Goal: Task Accomplishment & Management: Manage account settings

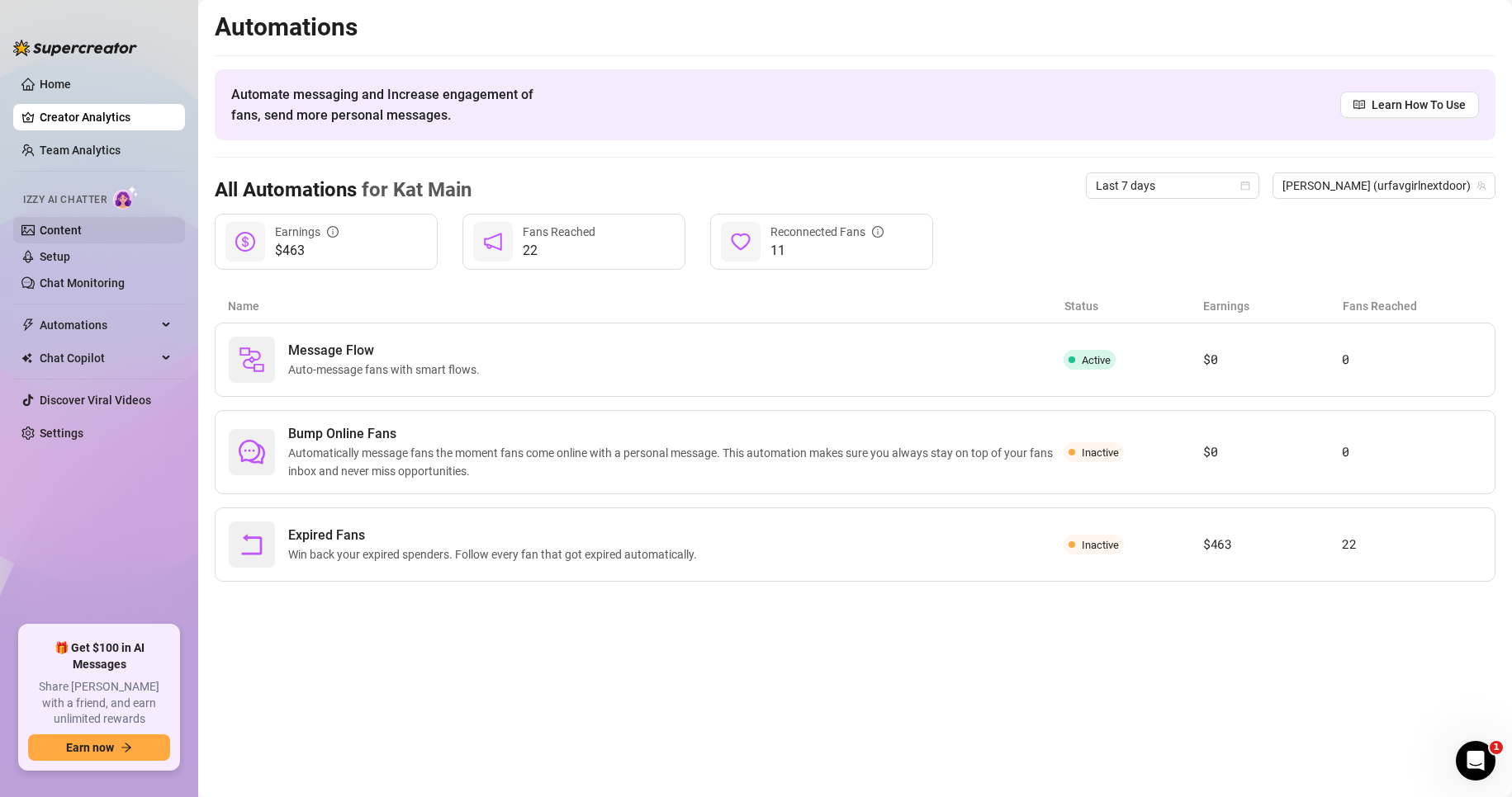
click at [82, 223] on link "Content" at bounding box center [60, 230] width 42 height 13
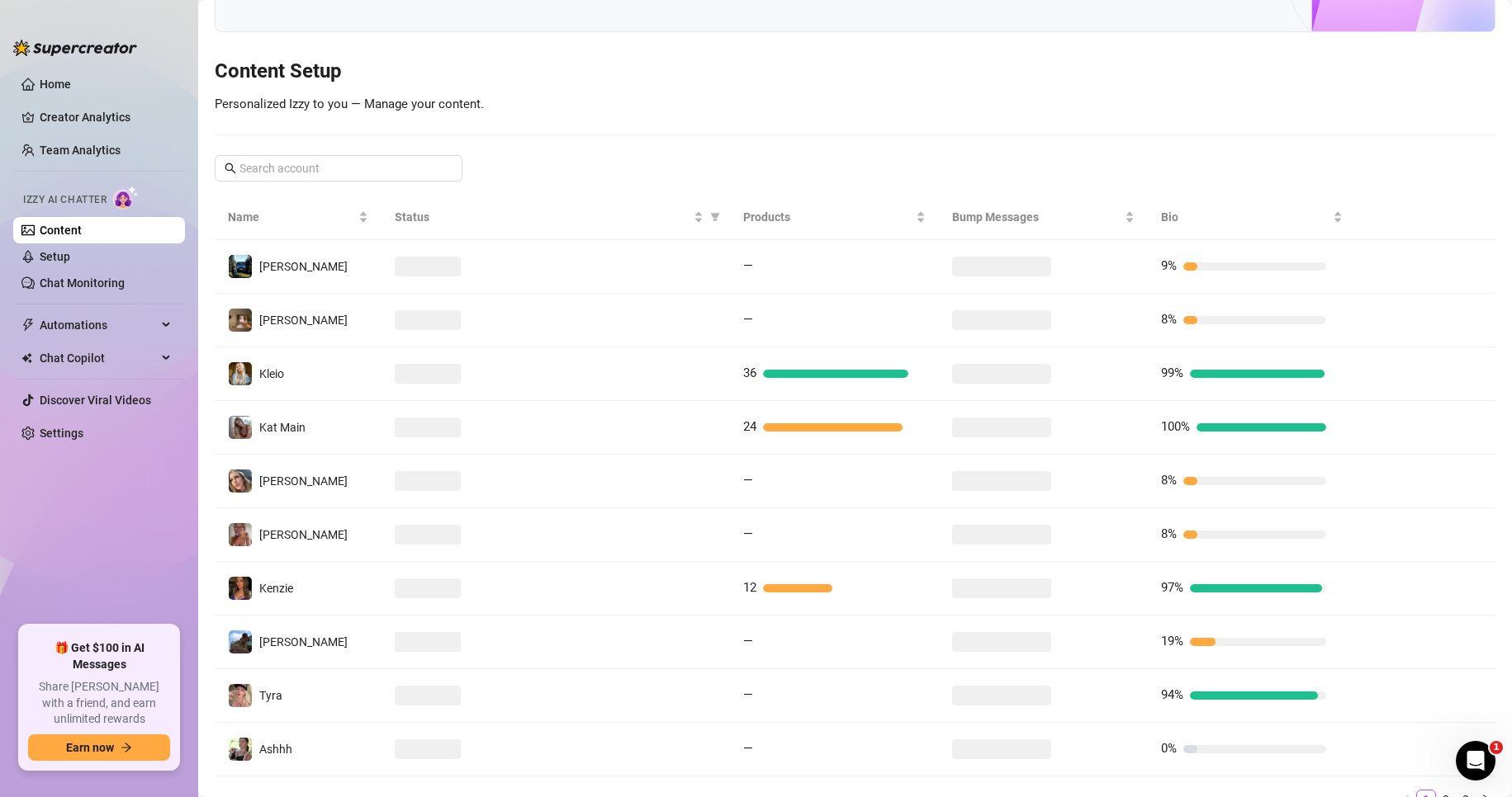
scroll to position [165, 0]
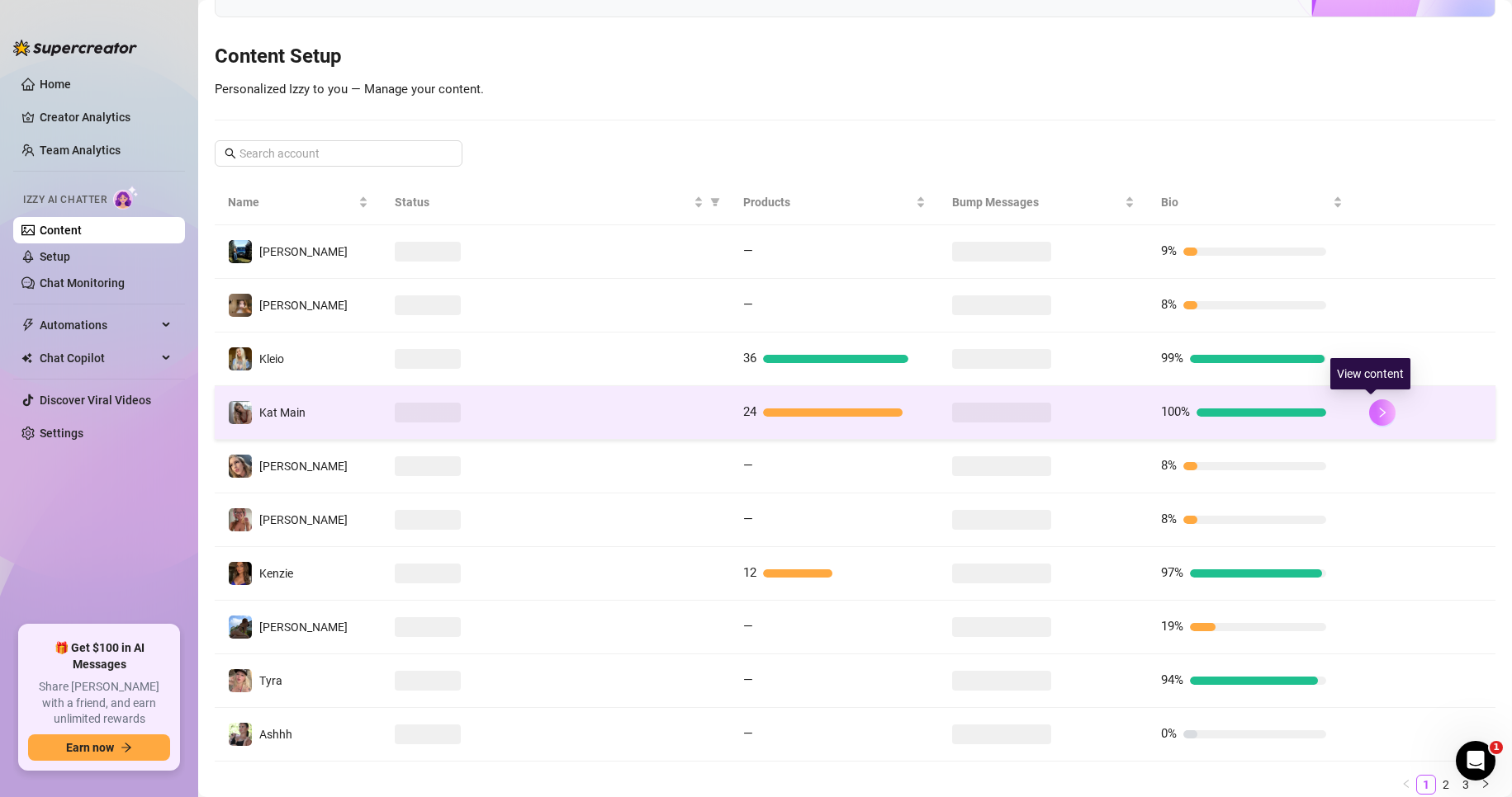
click at [1369, 405] on button "button" at bounding box center [1381, 412] width 26 height 26
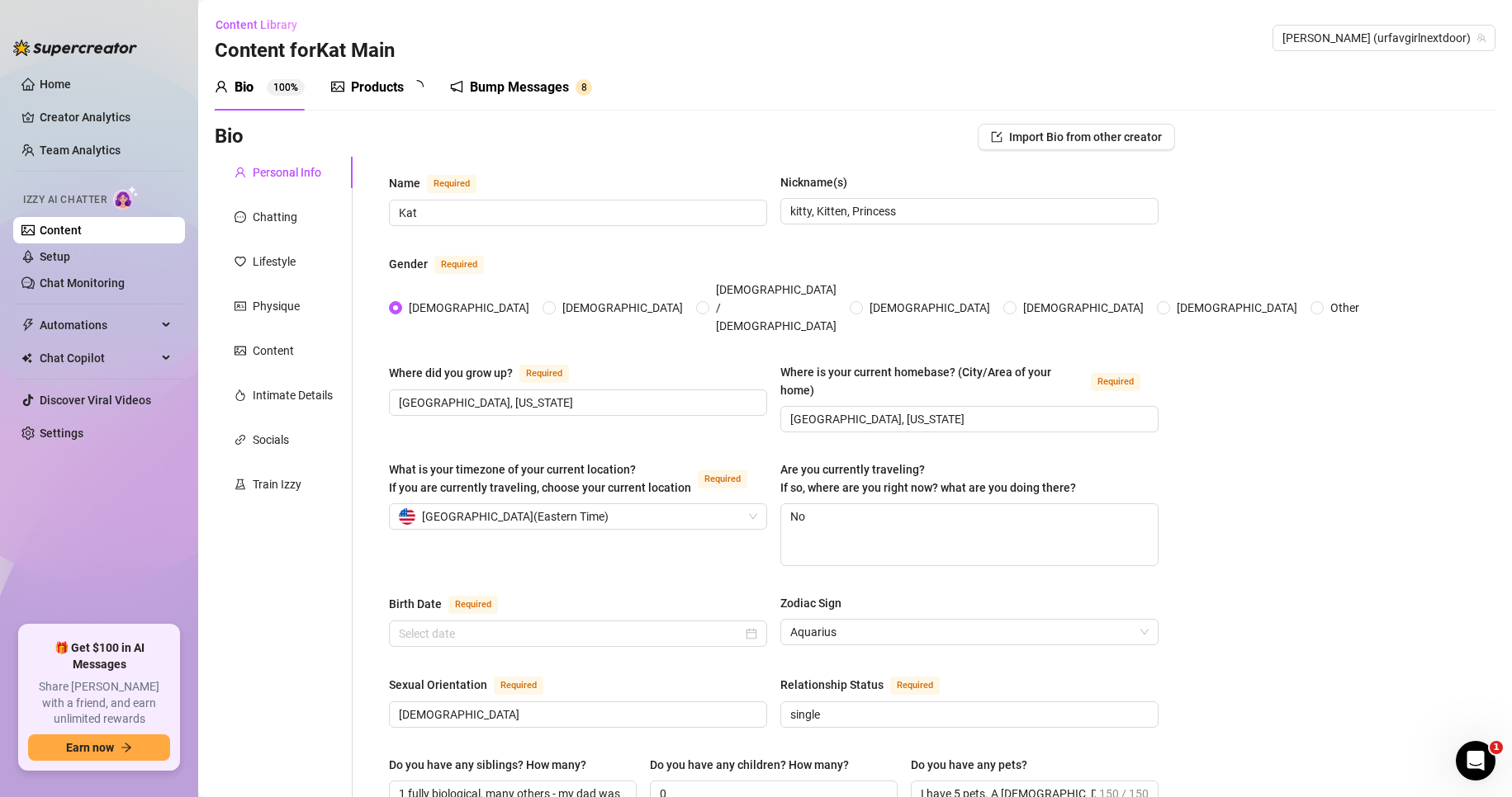
type input "[DATE]"
click at [517, 75] on div "Bump Messages 8" at bounding box center [532, 87] width 142 height 46
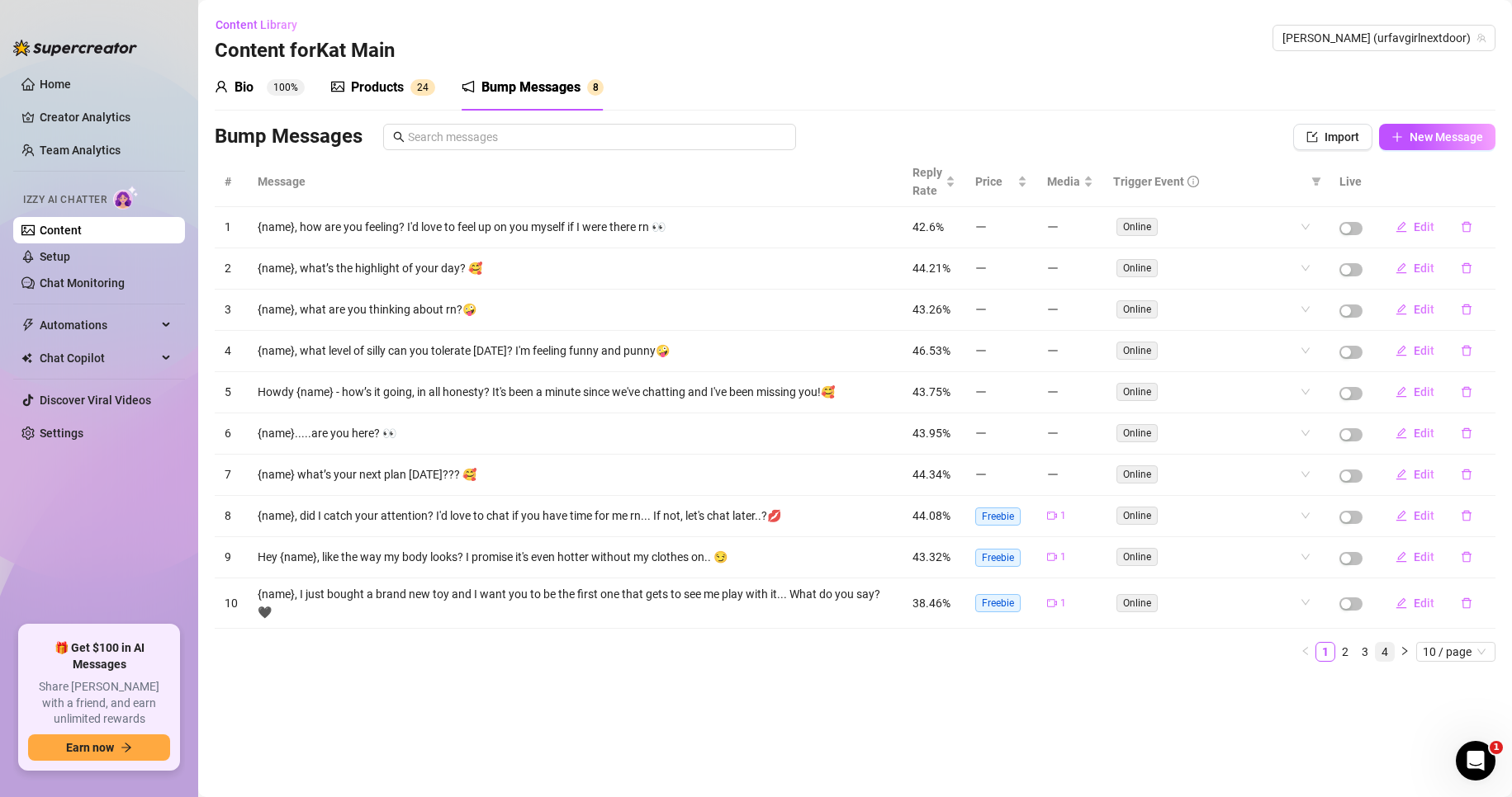
click at [1384, 657] on link "4" at bounding box center [1385, 652] width 18 height 18
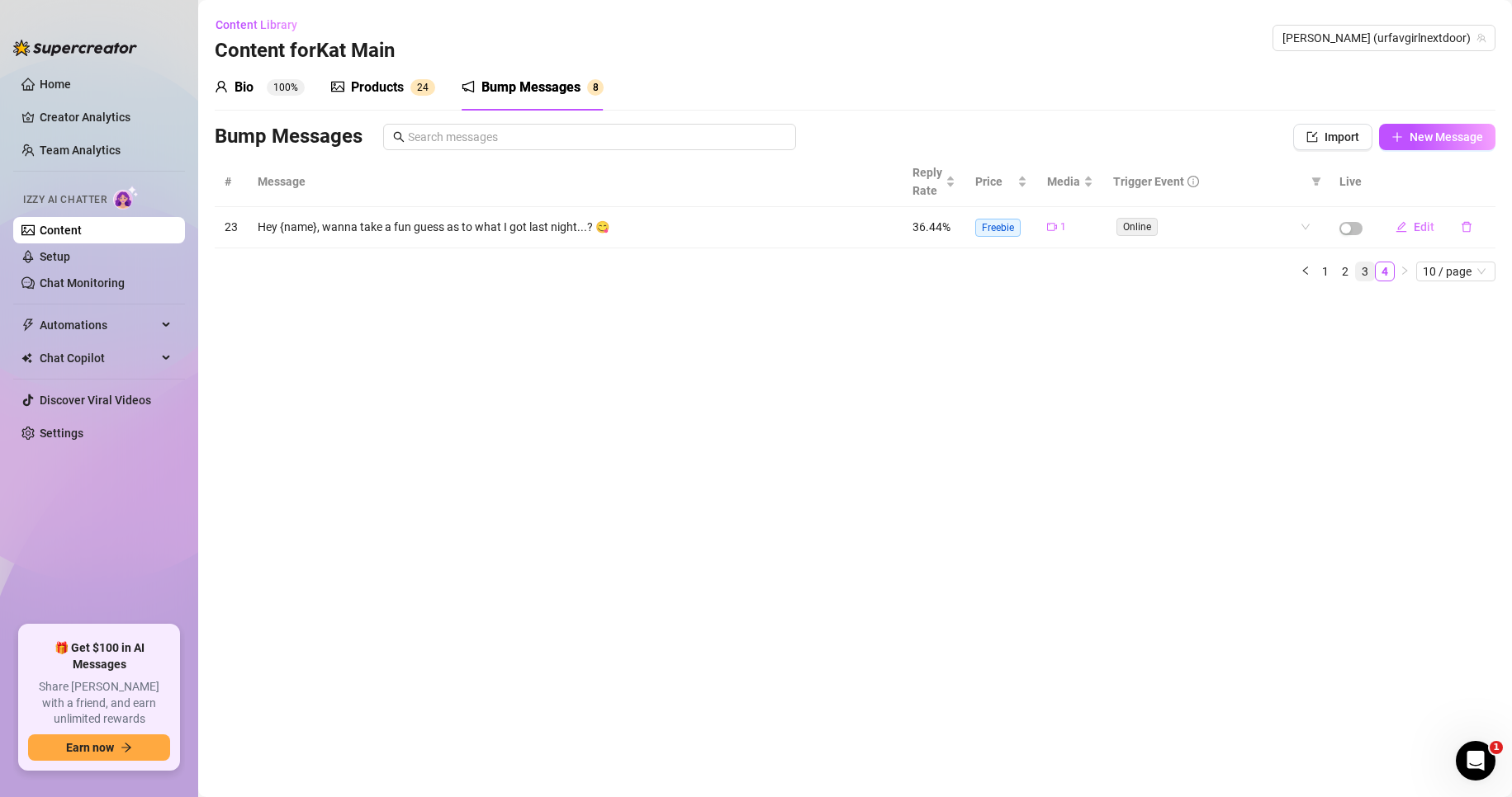
click at [1366, 273] on link "3" at bounding box center [1365, 271] width 18 height 18
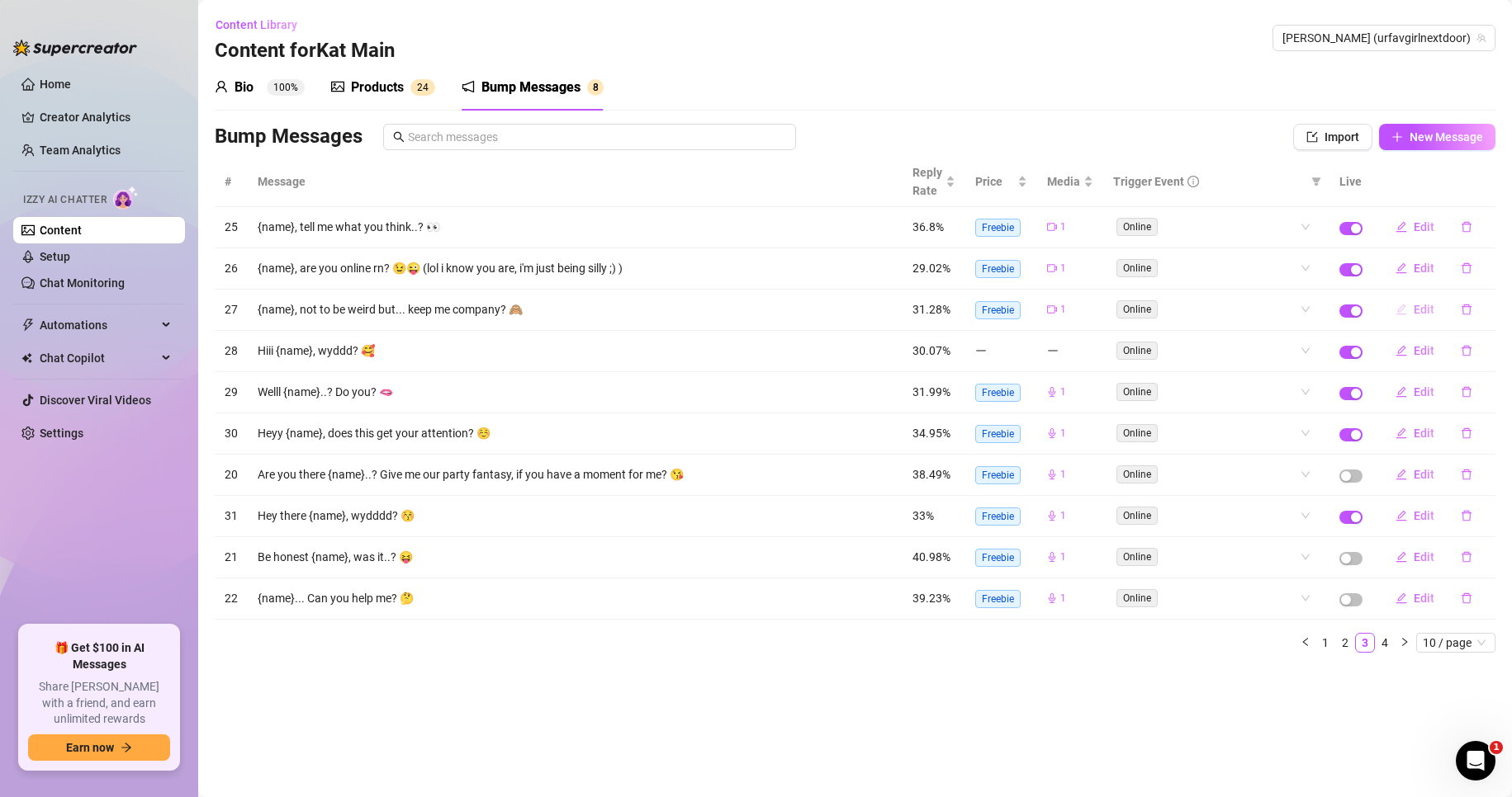
click at [1425, 303] on span "Edit" at bounding box center [1423, 309] width 21 height 13
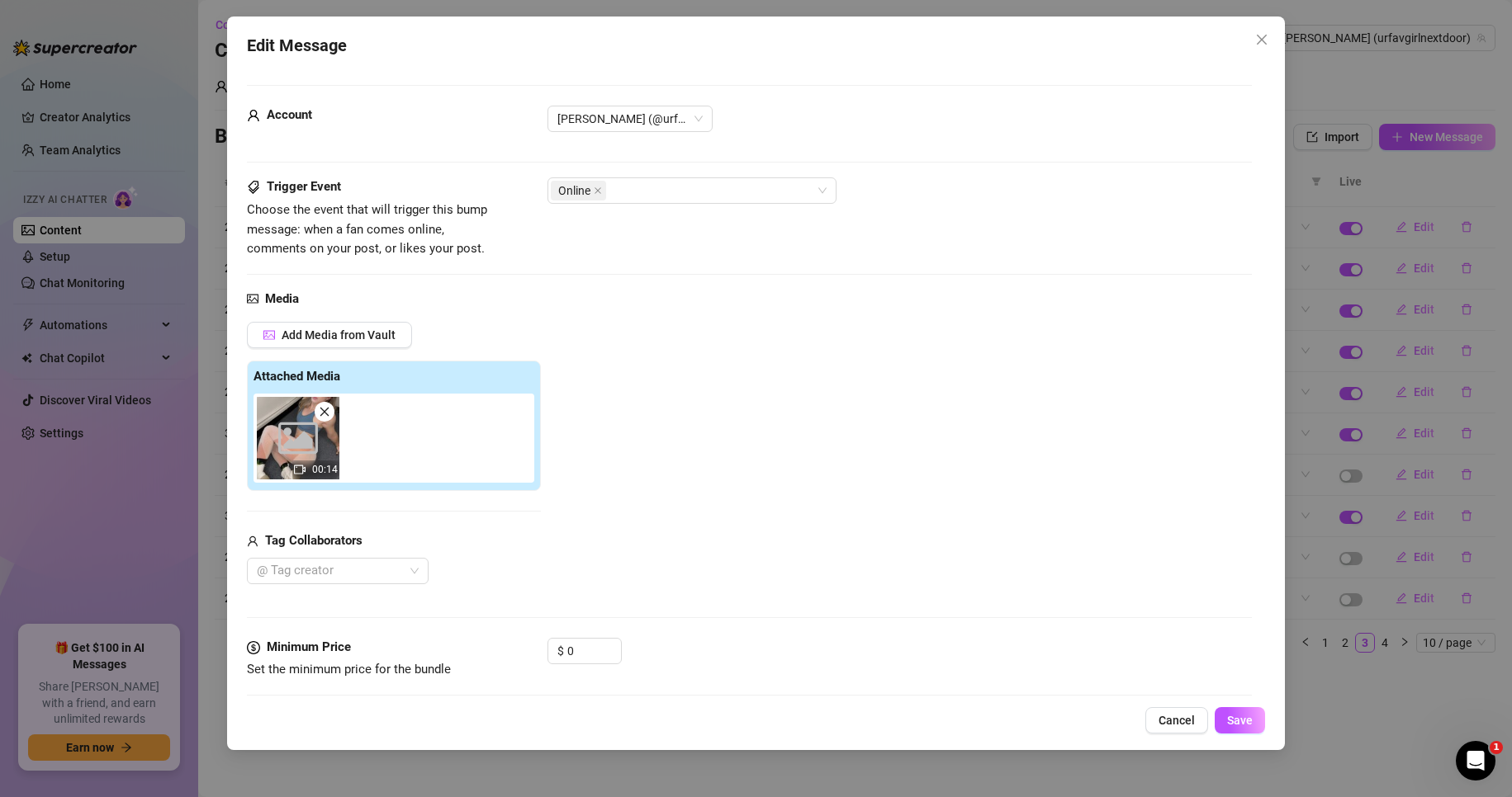
scroll to position [125, 0]
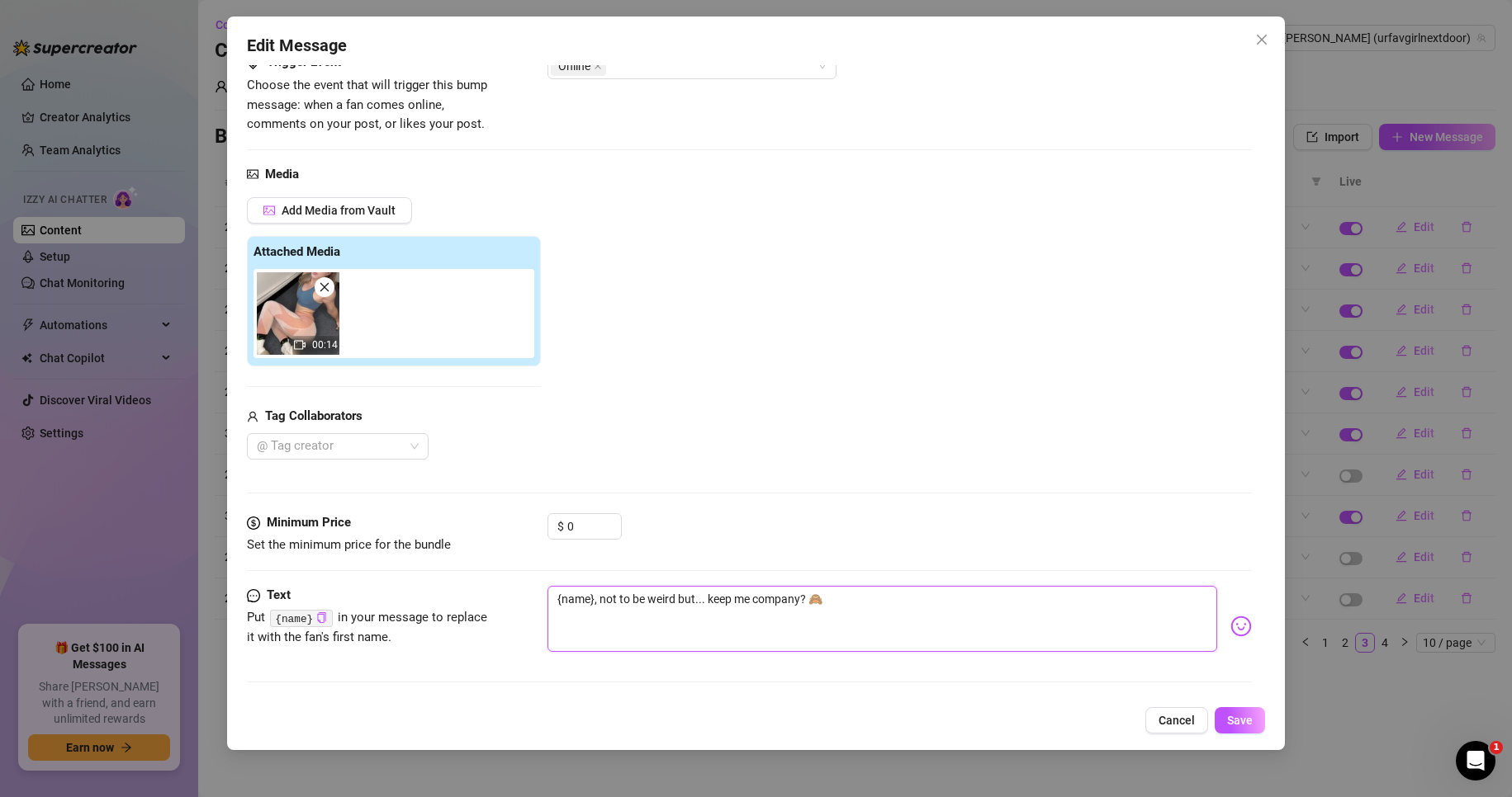
drag, startPoint x: 705, startPoint y: 600, endPoint x: 598, endPoint y: 603, distance: 107.0
click at [598, 603] on textarea "{name}, not to be weird but... keep me company? 🙈" at bounding box center [883, 619] width 671 height 66
type textarea "{name}, keep me company? 🙈"
click at [1266, 723] on div "Edit Message Account [PERSON_NAME] (@urfavgirlnextdoor) Trigger Event Choose th…" at bounding box center [756, 382] width 1059 height 733
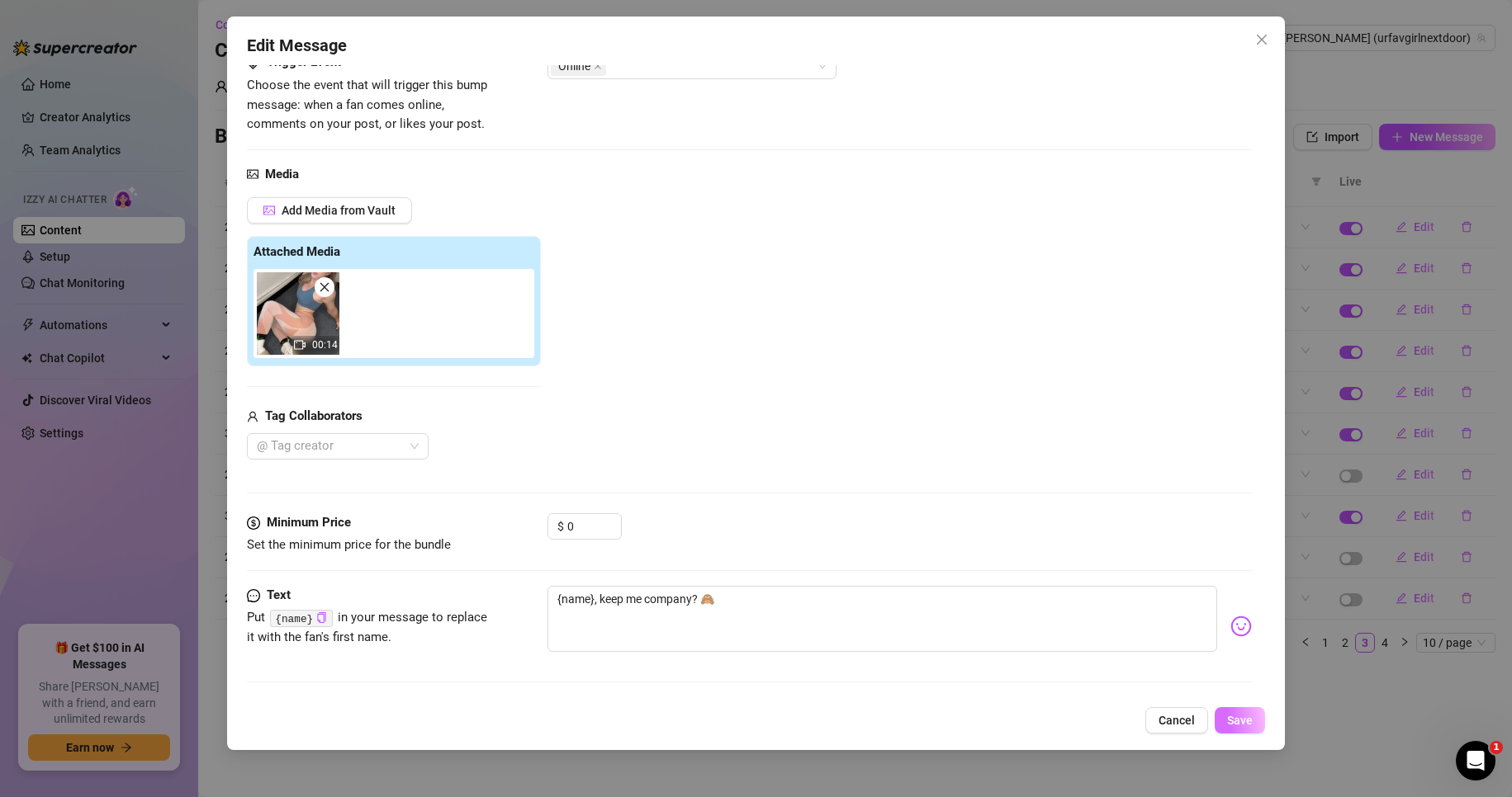
click at [1250, 718] on span "Save" at bounding box center [1239, 720] width 26 height 13
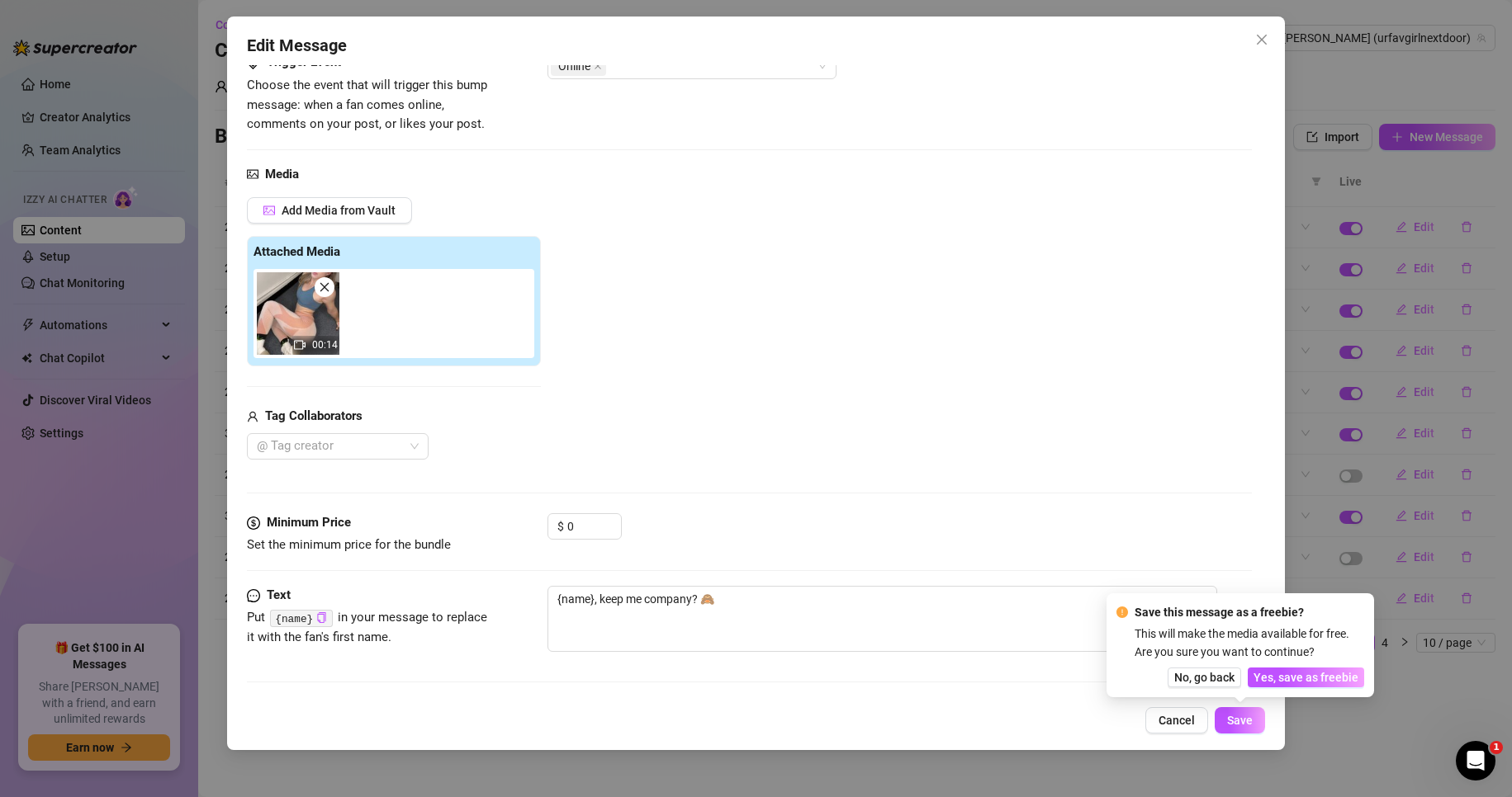
click at [323, 284] on icon "close" at bounding box center [324, 287] width 12 height 12
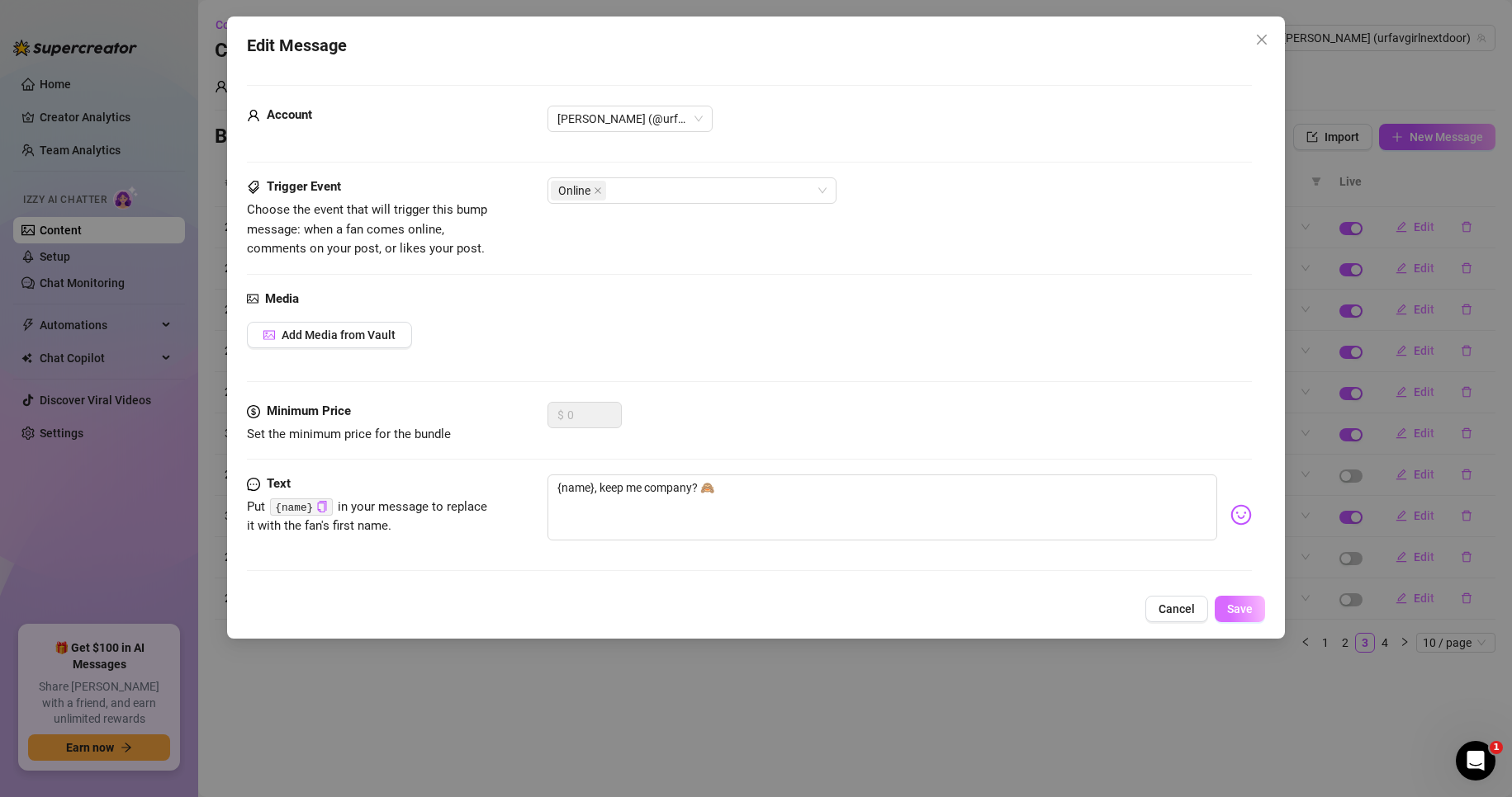
click at [1234, 611] on span "Save" at bounding box center [1239, 609] width 26 height 13
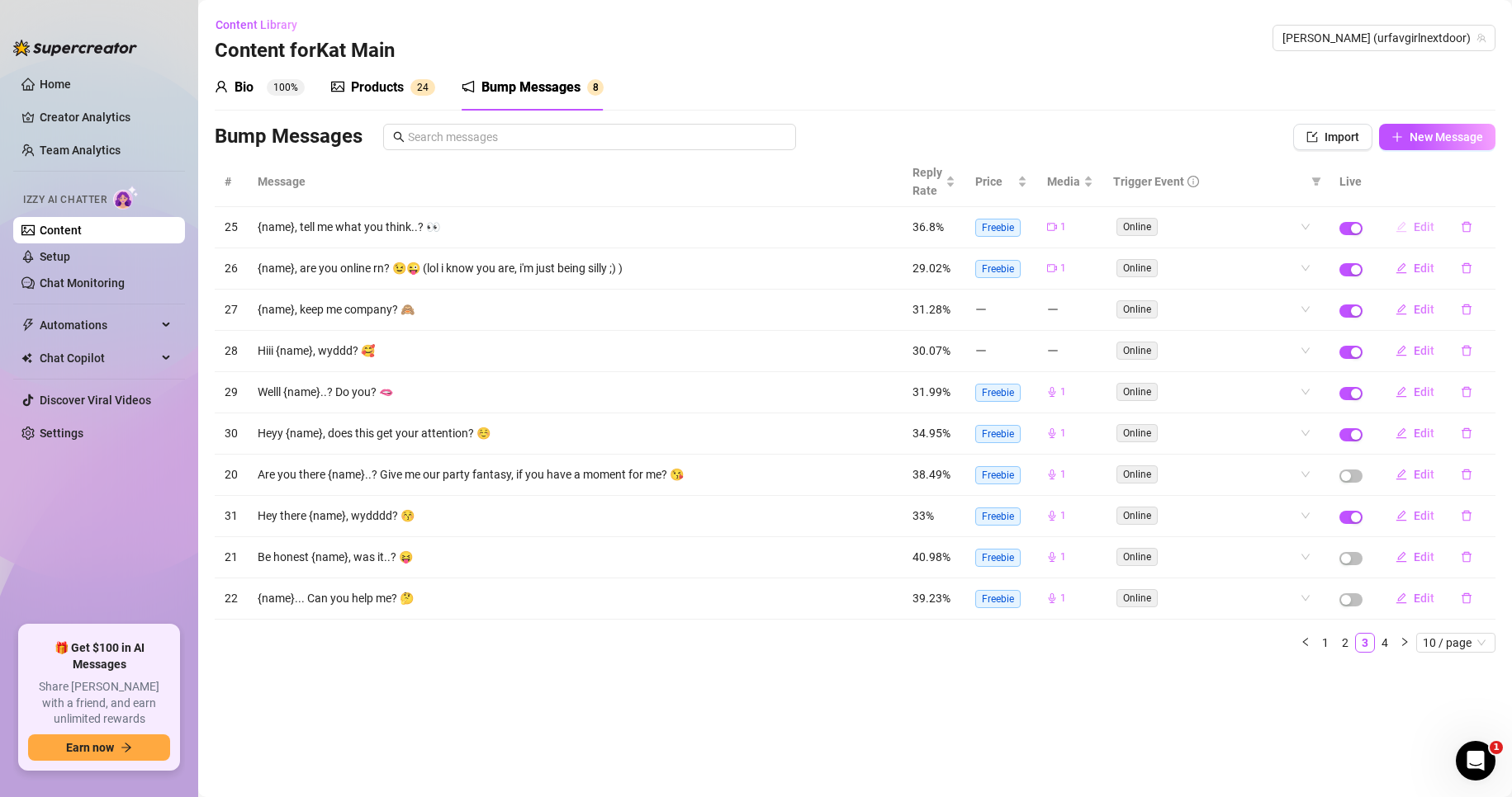
click at [1401, 230] on icon "edit" at bounding box center [1401, 226] width 12 height 12
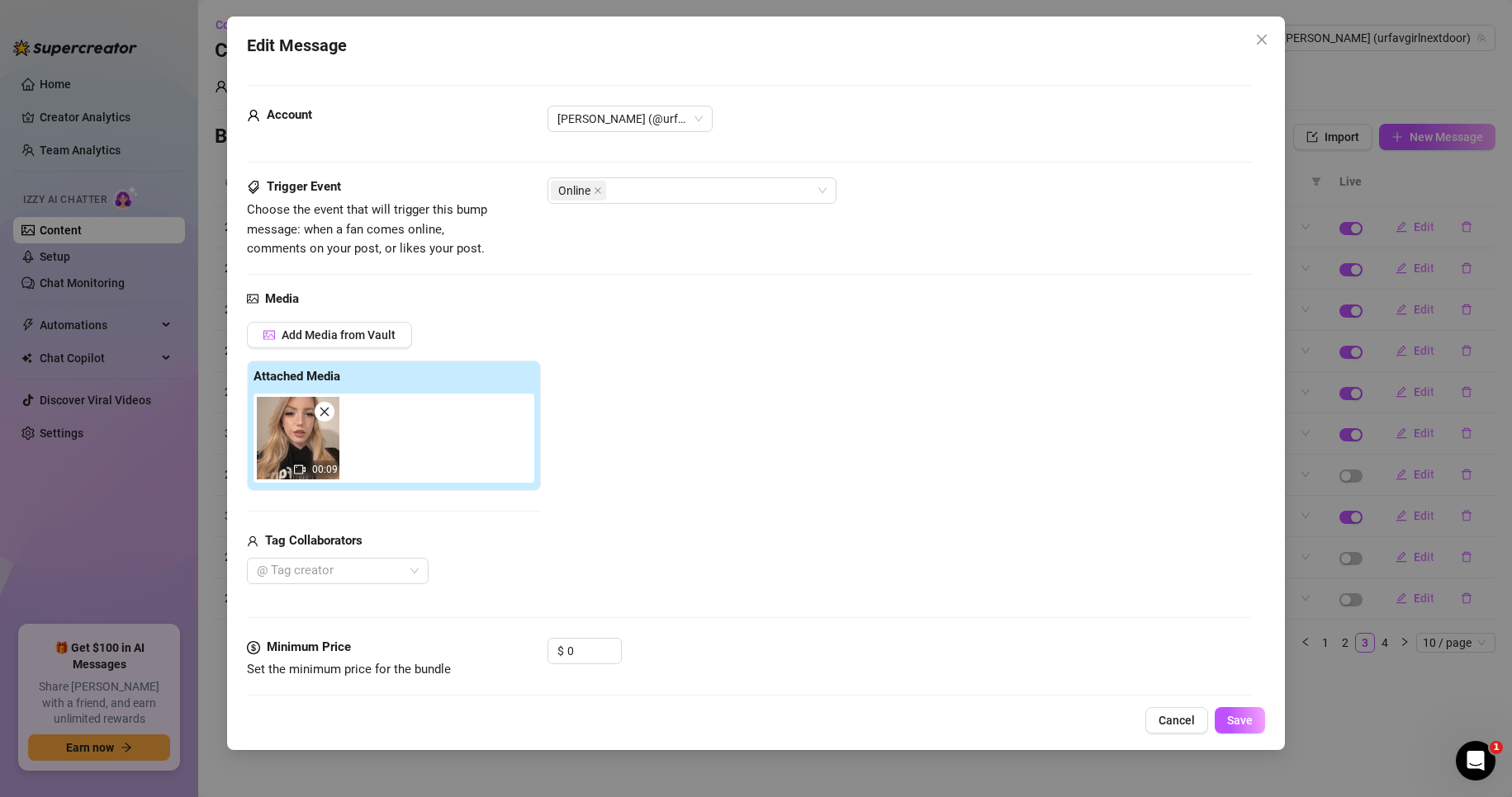
click at [321, 407] on icon "close" at bounding box center [324, 411] width 9 height 9
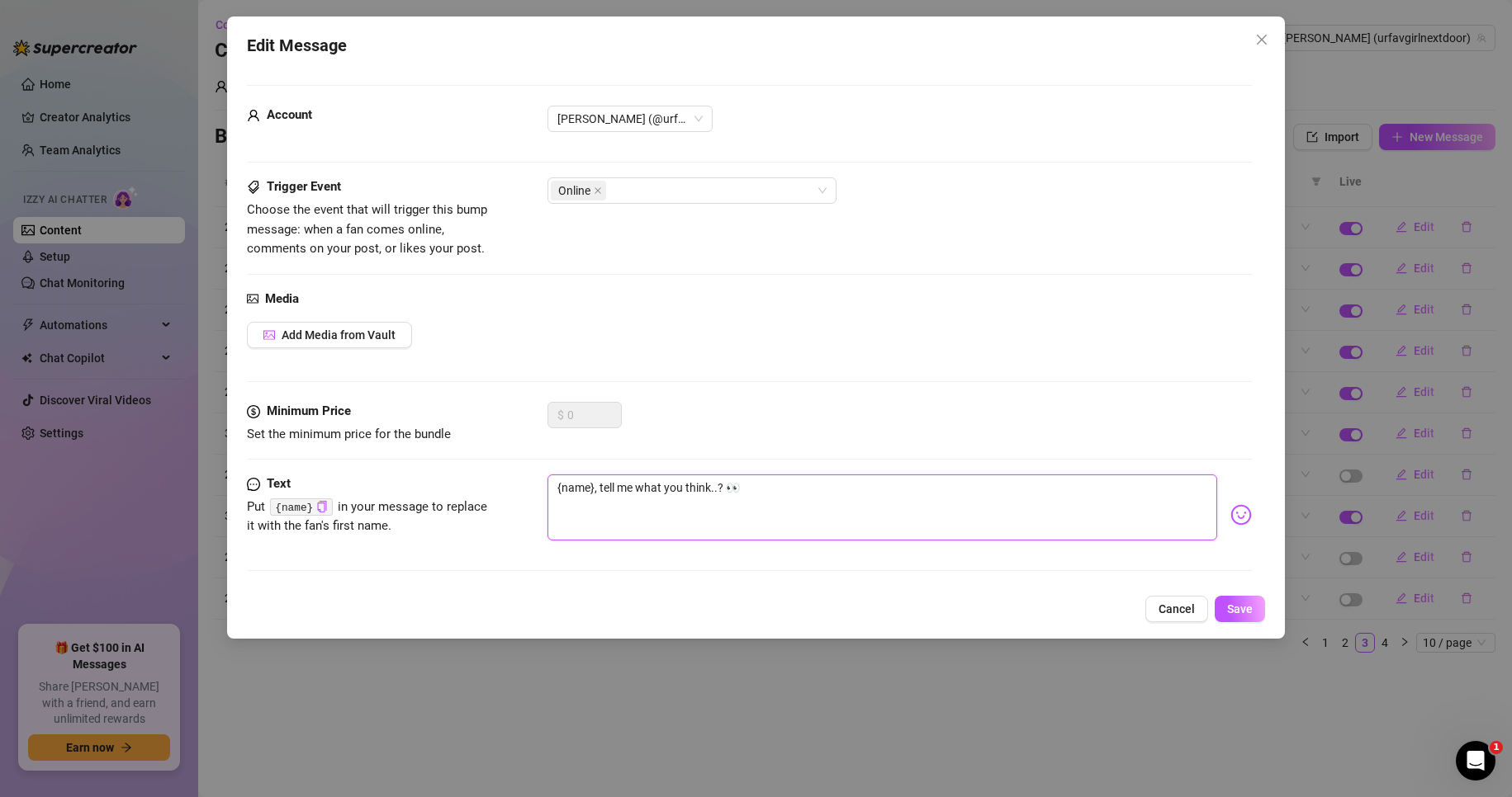
drag, startPoint x: 708, startPoint y: 489, endPoint x: 638, endPoint y: 498, distance: 70.6
click at [638, 498] on textarea "{name}, tell me what you think..? 👀" at bounding box center [883, 508] width 671 height 66
type textarea "{name}, tell me w..? 👀"
type textarea "{name}, tell me wh..? 👀"
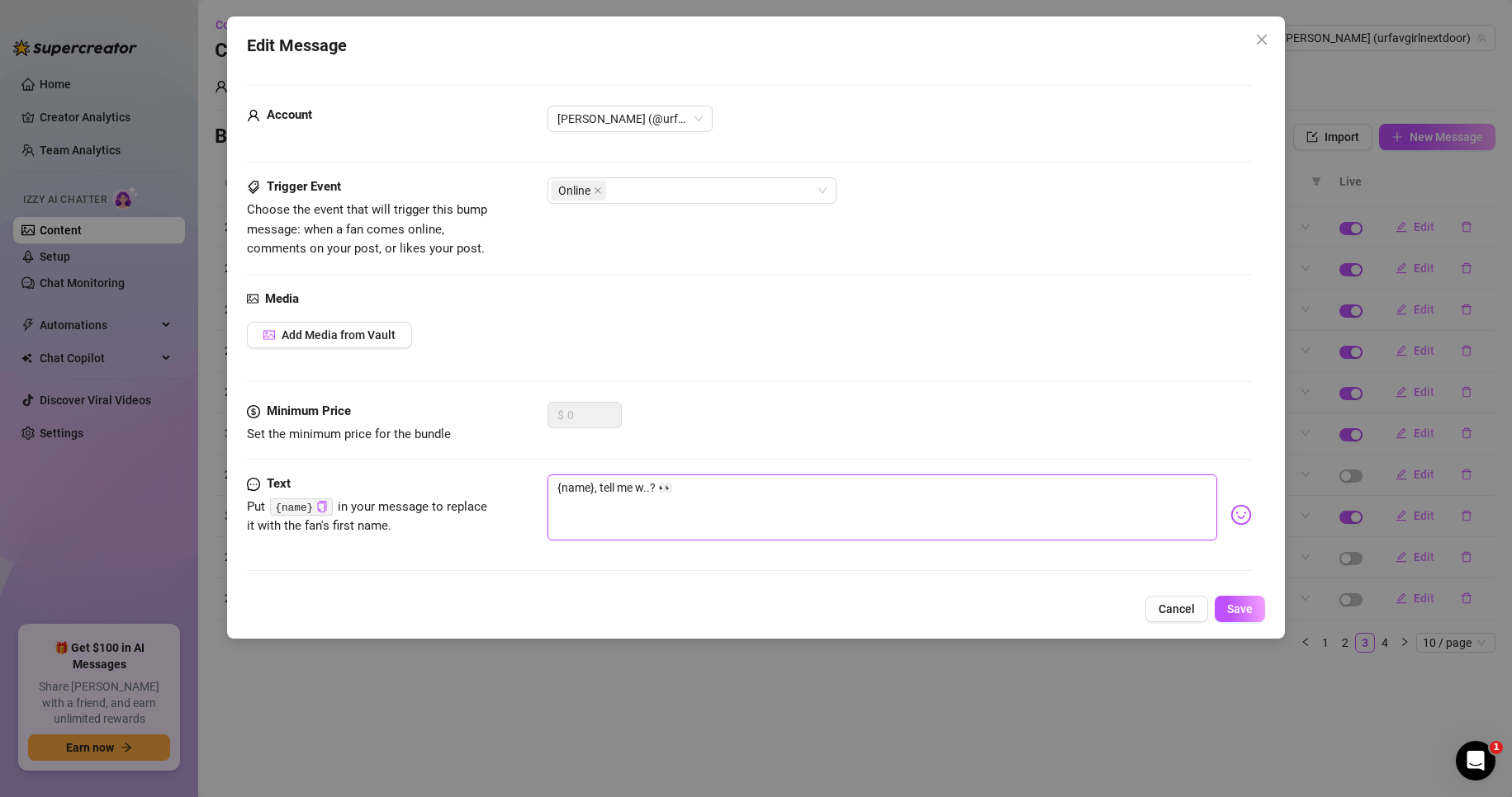
type textarea "{name}, tell me wh..? 👀"
type textarea "{name}, tell me wha..? 👀"
type textarea "{name}, tell me what..? 👀"
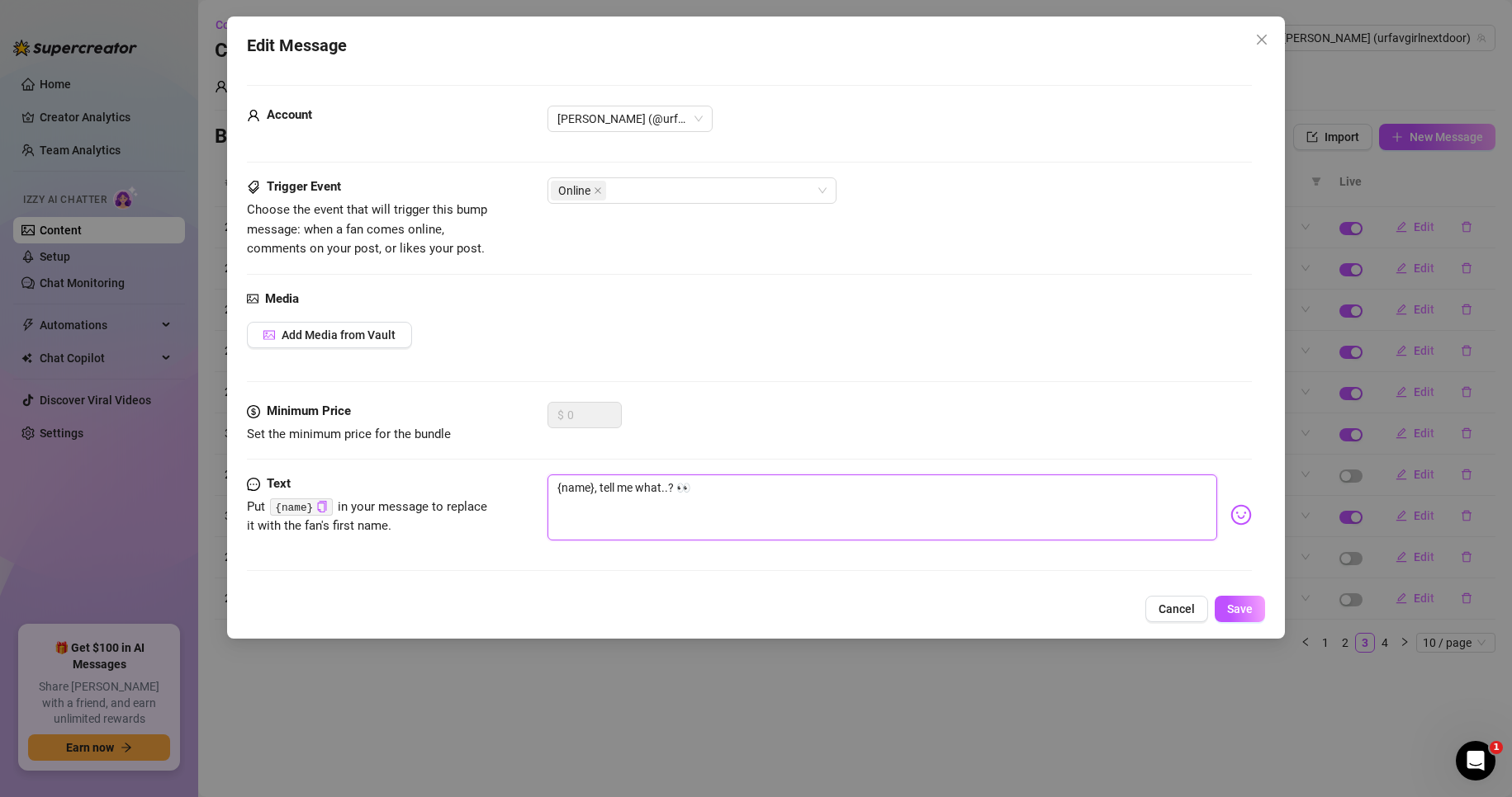
type textarea "{name}, tell me what ..? 👀"
type textarea "{name}, tell me what y..? 👀"
type textarea "{name}, tell me what yo..? 👀"
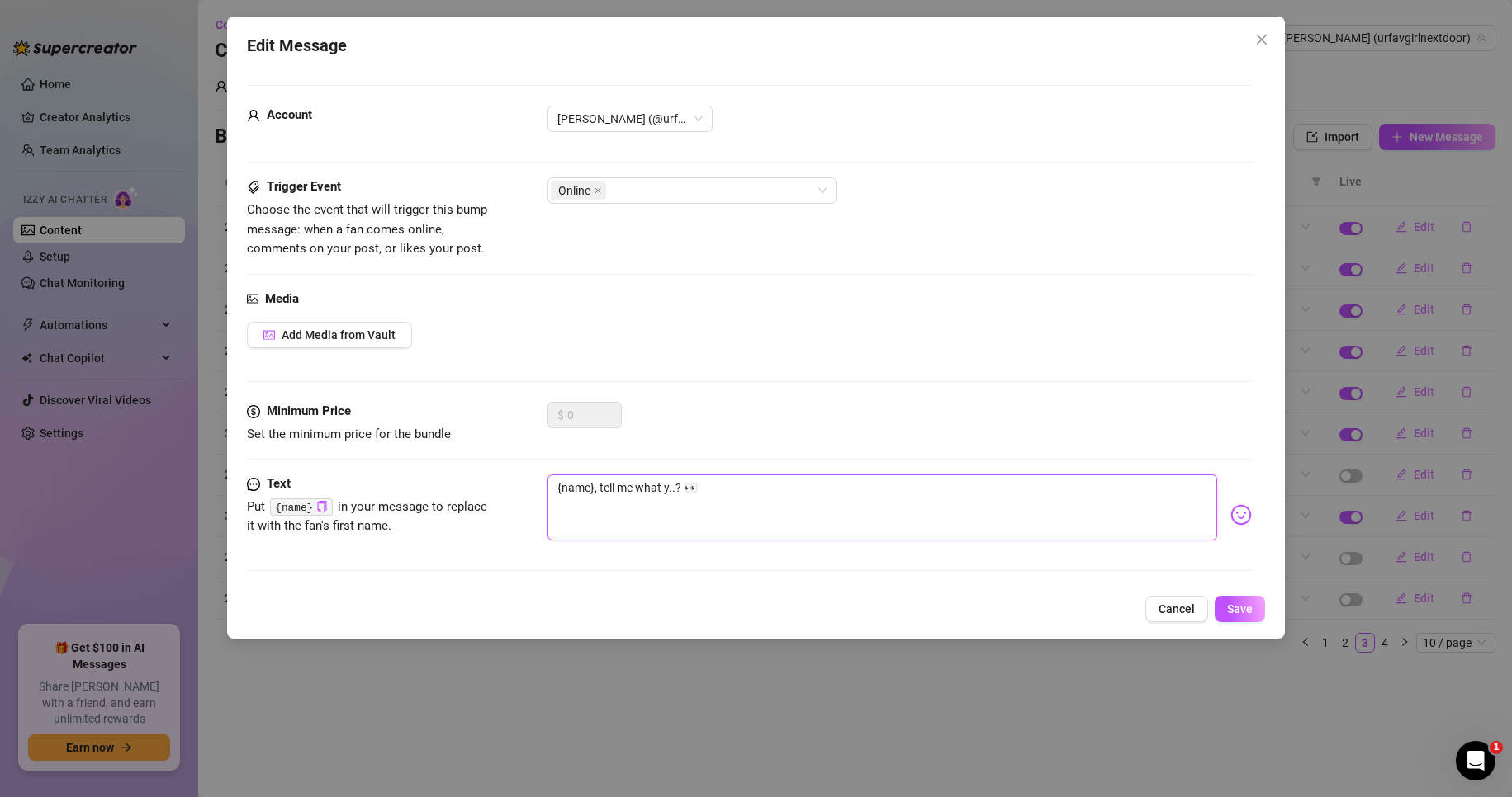
type textarea "{name}, tell me what yo..? 👀"
type textarea "{name}, tell me what you..? 👀"
type textarea "{name}, tell me what you'..? 👀"
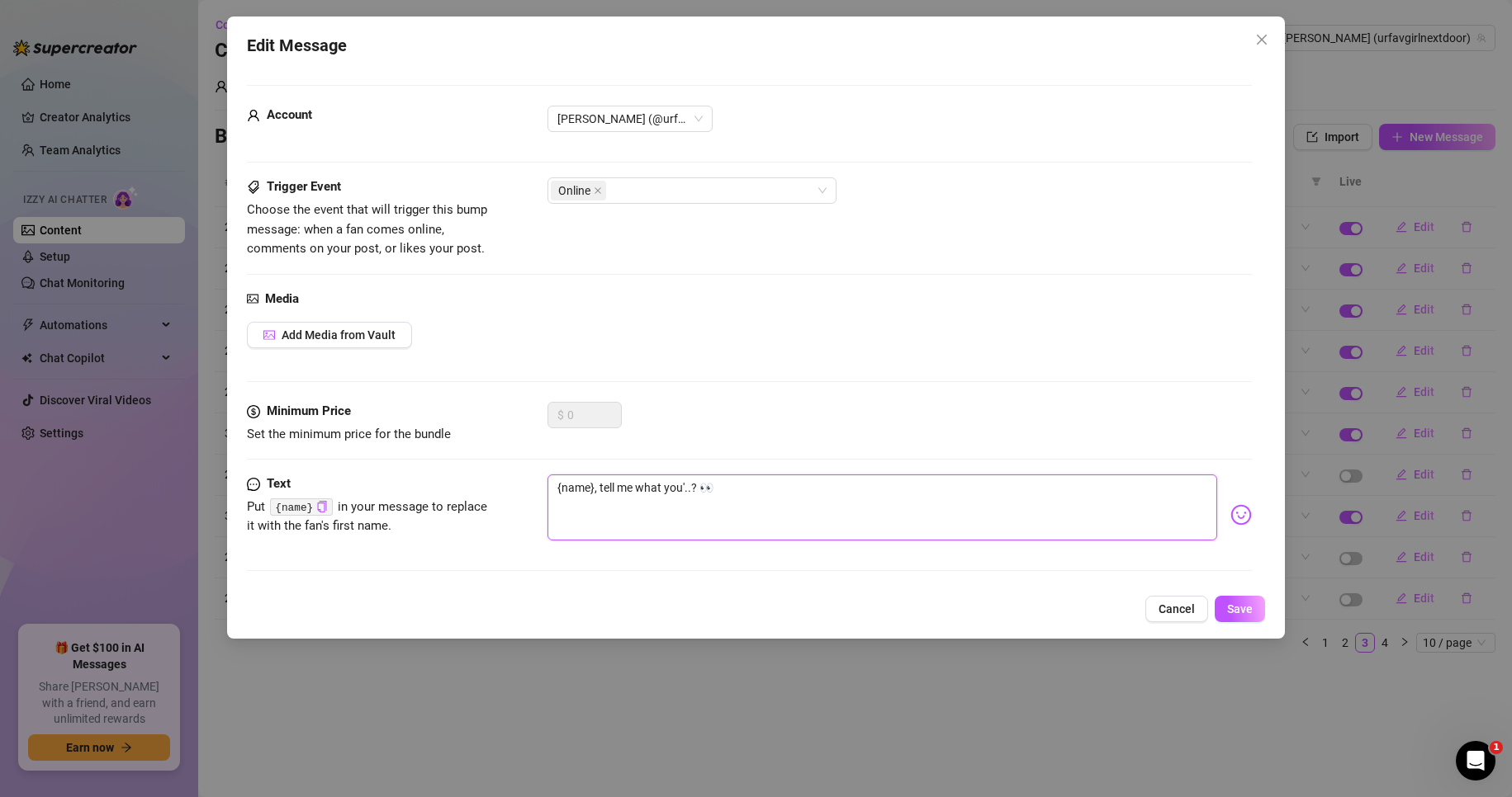
type textarea "{name}, tell me what you'r..? 👀"
type textarea "{name}, tell me what you're..? 👀"
type textarea "{name}, tell me what you're ..? 👀"
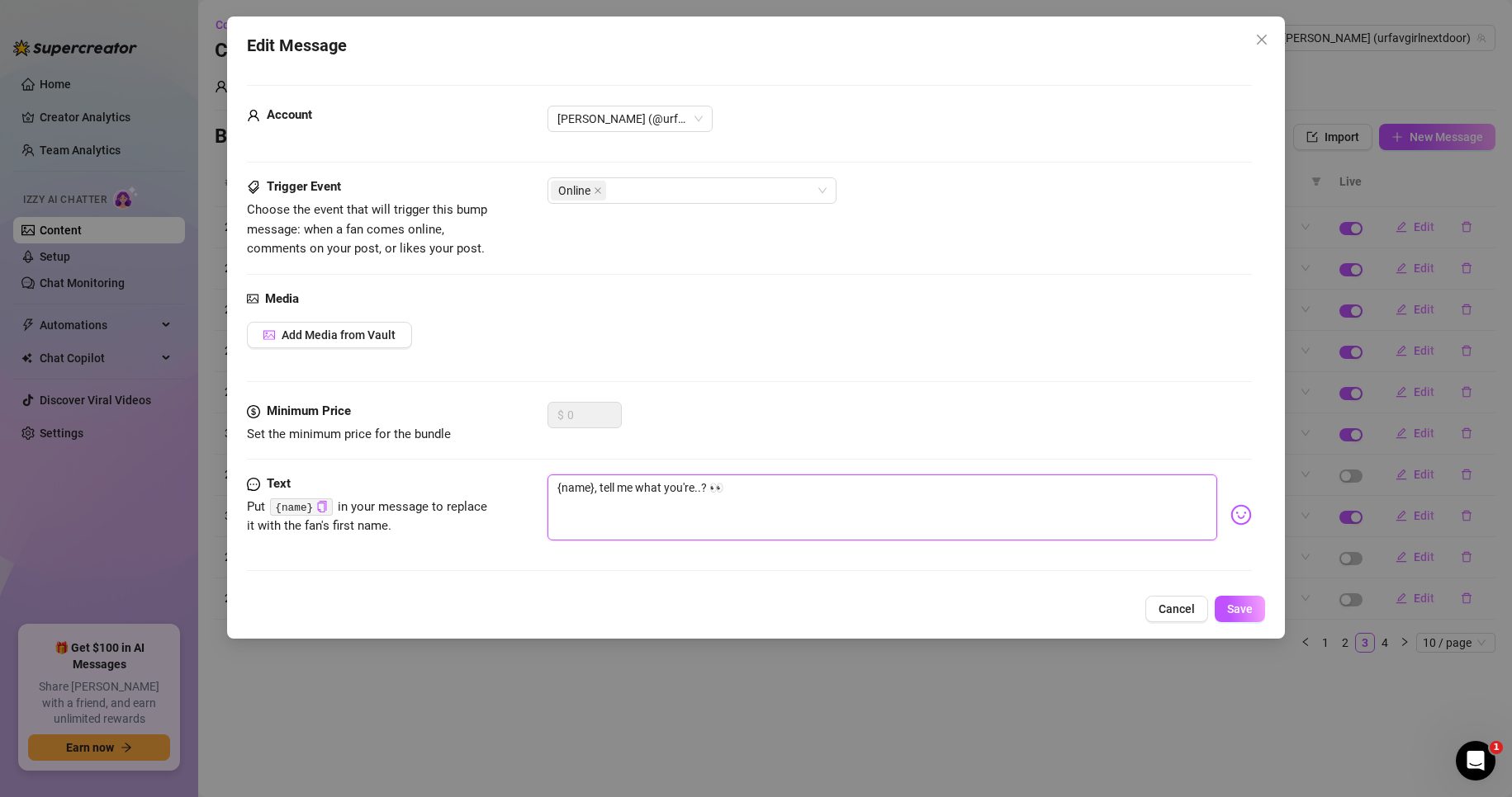
type textarea "{name}, tell me what you're ..? 👀"
type textarea "{name}, tell me what you're u..? 👀"
type textarea "{name}, tell me what you're up..? 👀"
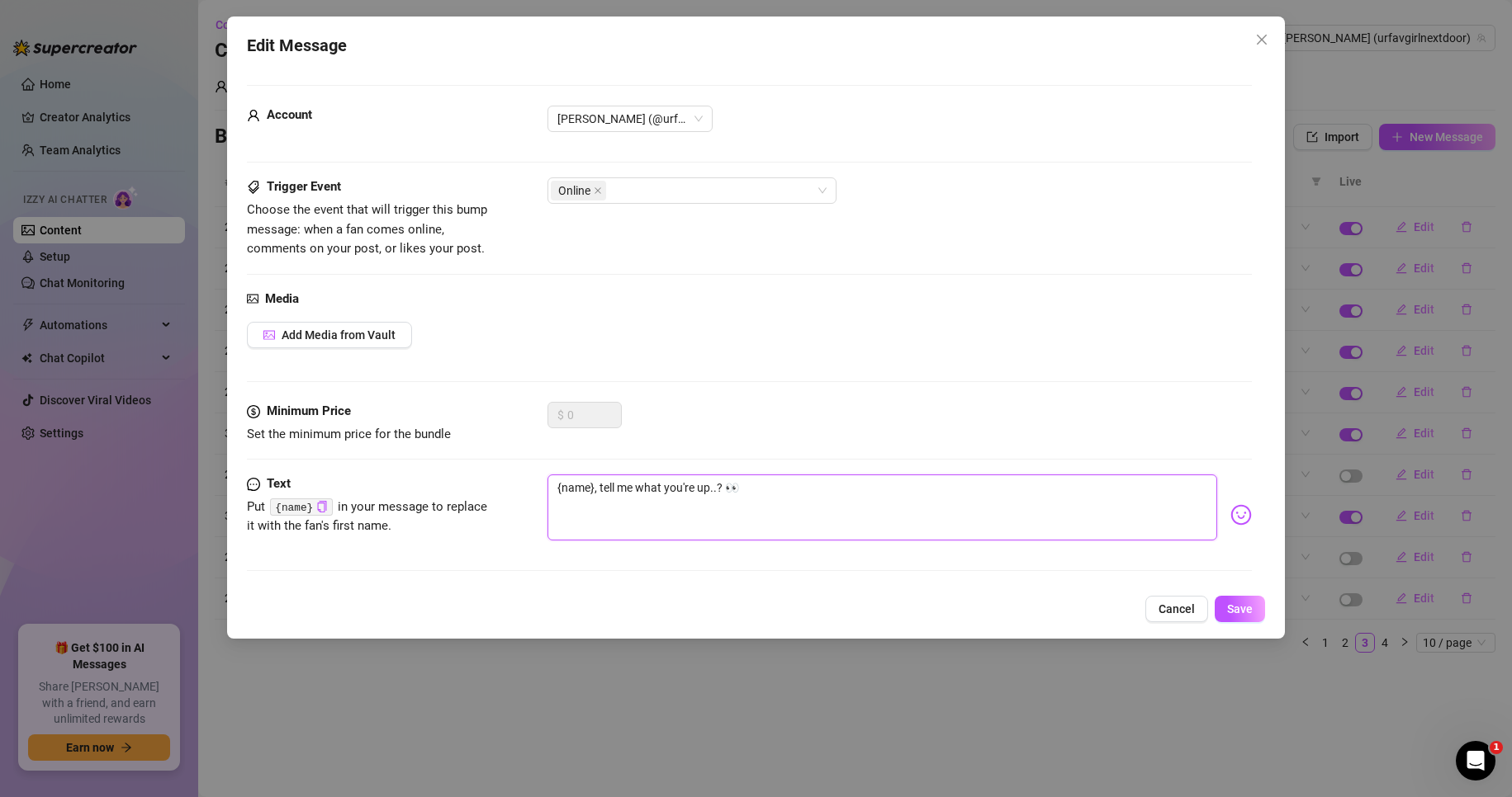
type textarea "{name}, tell me what you're up ..? 👀"
type textarea "{name}, tell me what you're up t..? 👀"
type textarea "{name}, tell me what you're up to..? 👀"
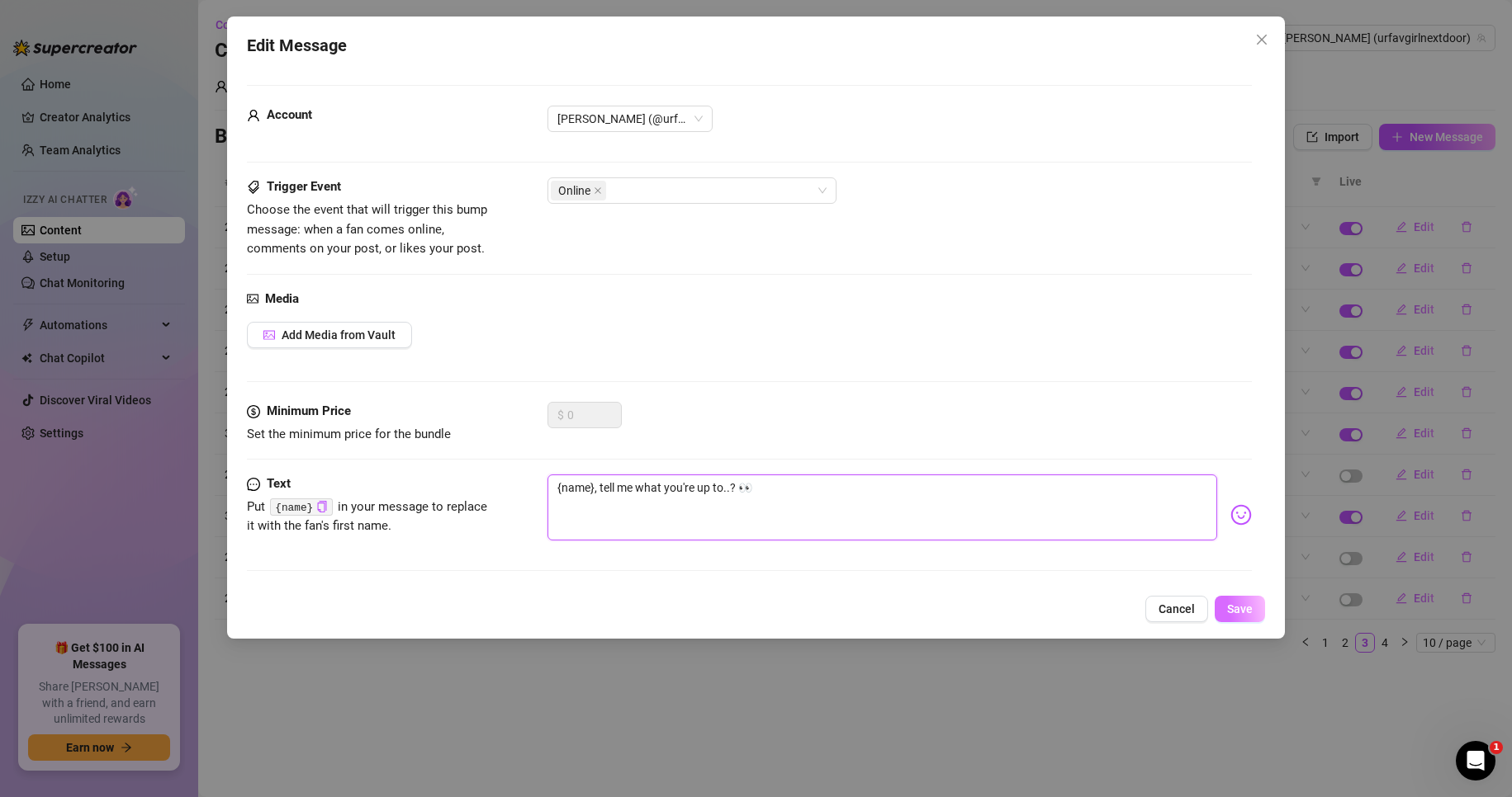
type textarea "{name}, tell me what you're up to..? 👀"
click at [1235, 617] on button "Save" at bounding box center [1240, 609] width 50 height 26
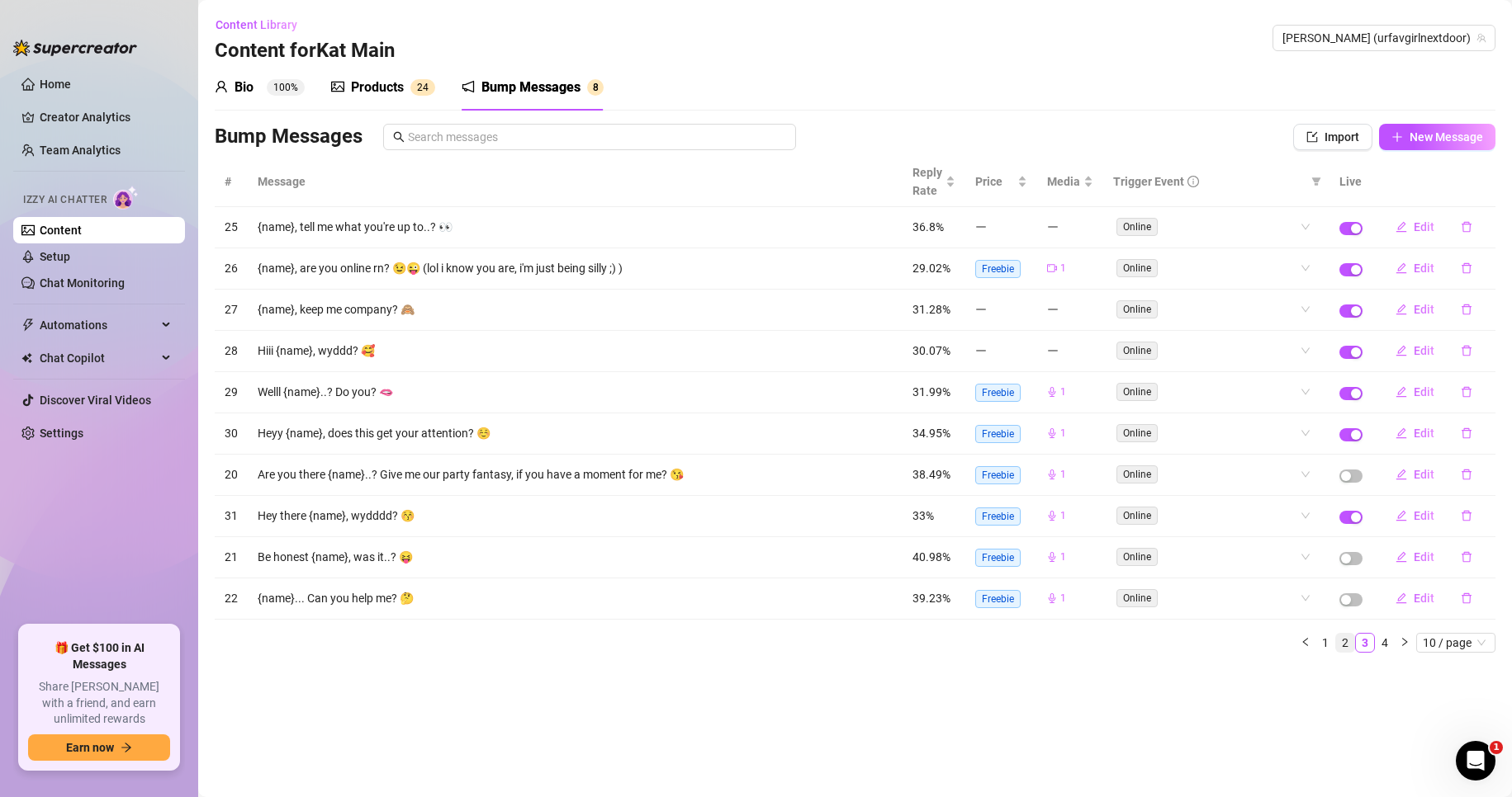
click at [1343, 642] on link "2" at bounding box center [1345, 643] width 18 height 18
